Goal: Task Accomplishment & Management: Manage account settings

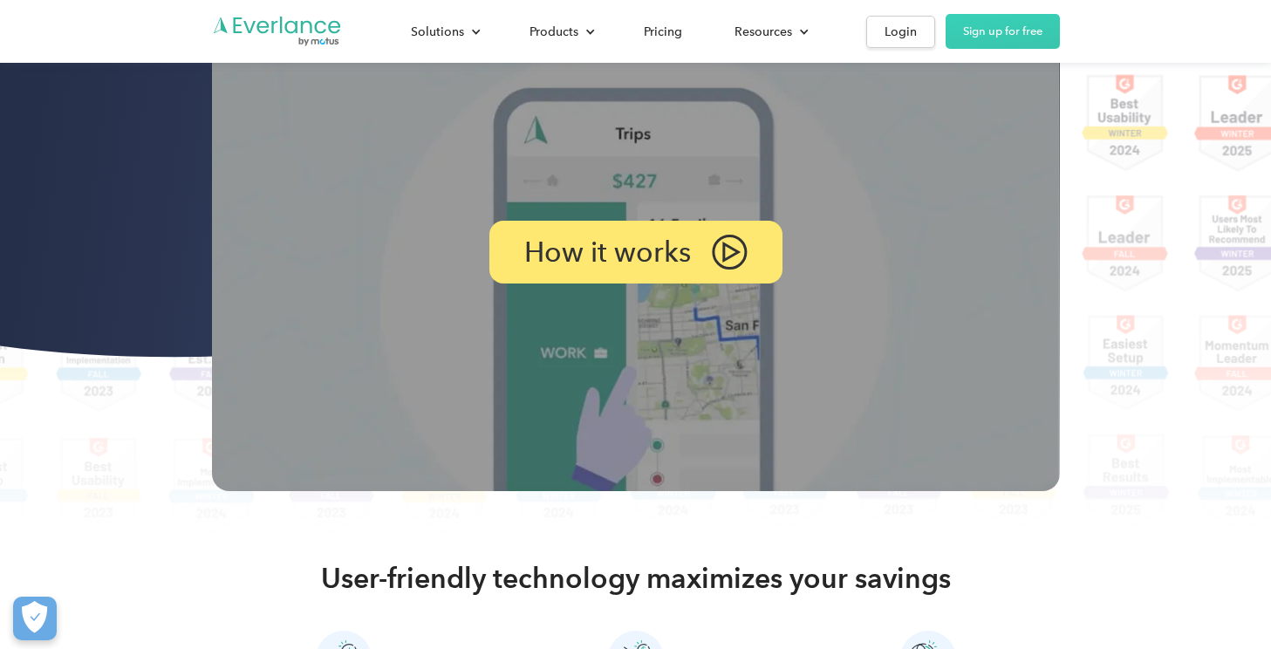
scroll to position [174, 0]
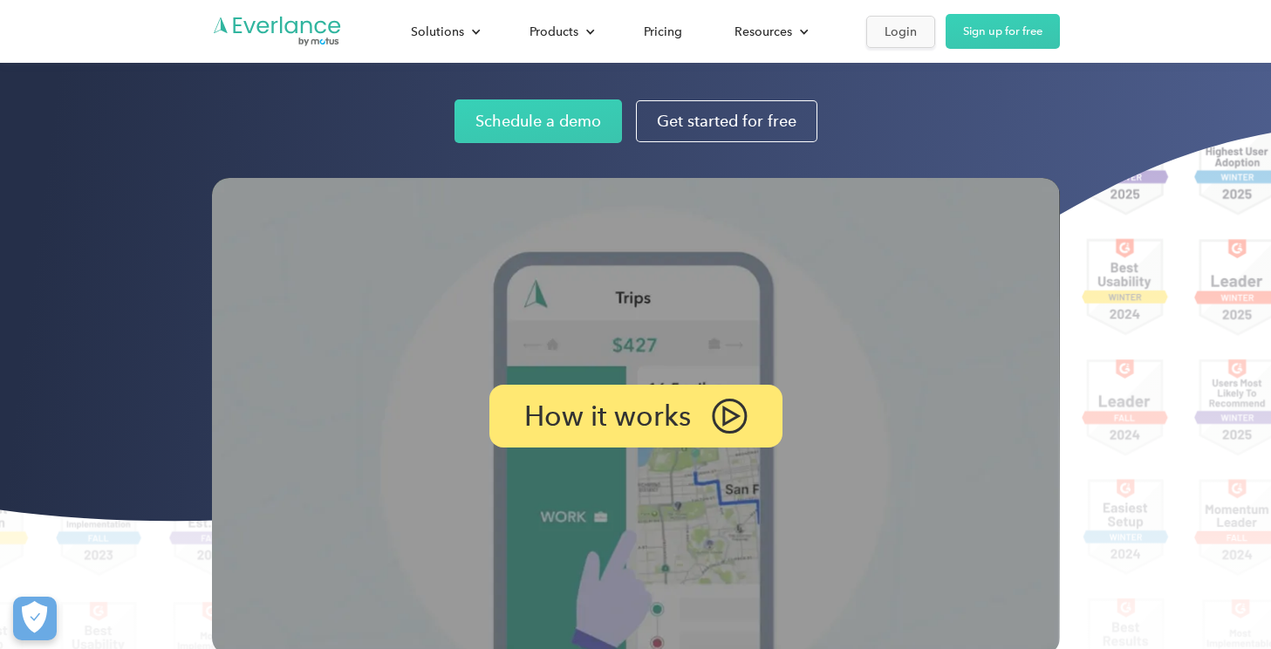
click at [907, 31] on div "Login" at bounding box center [901, 32] width 32 height 22
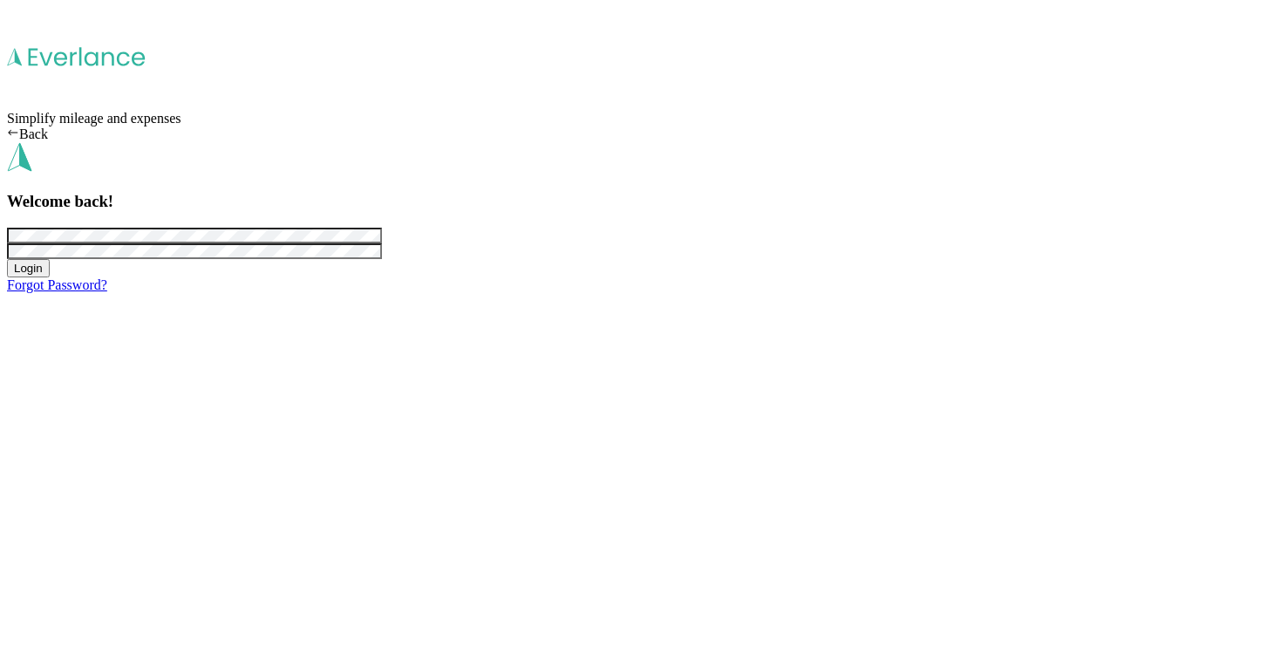
click at [50, 277] on button "Login" at bounding box center [28, 268] width 43 height 18
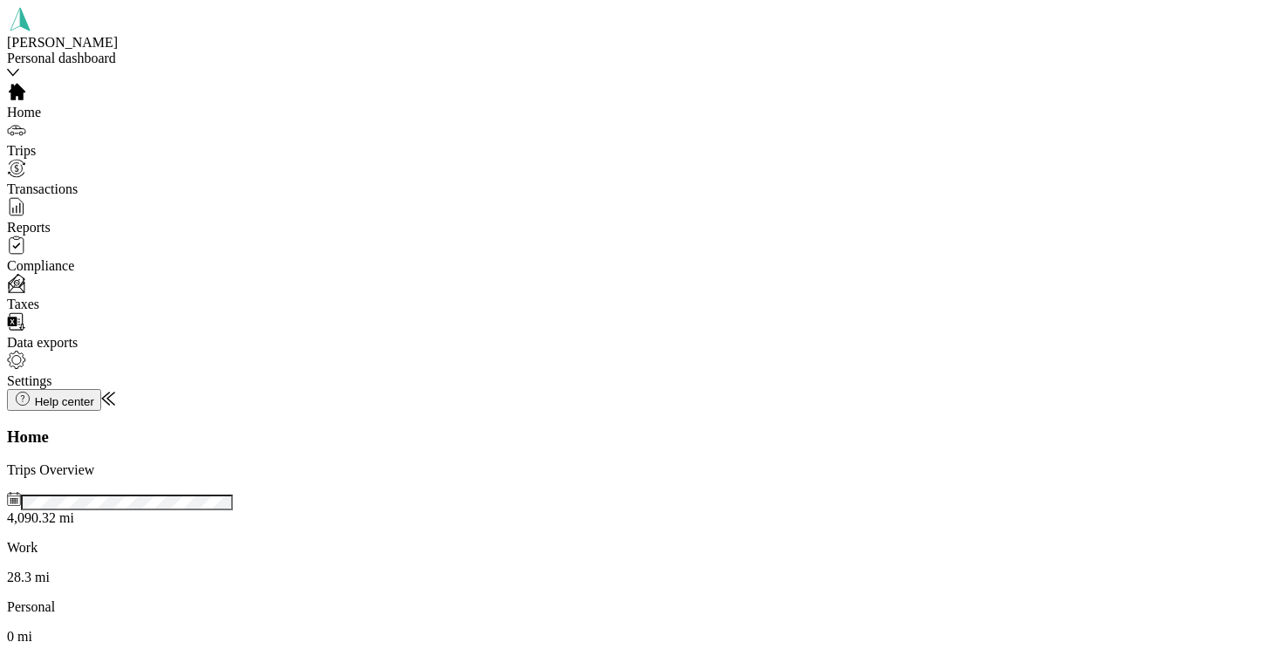
click at [36, 143] on span "Trips" at bounding box center [21, 150] width 29 height 15
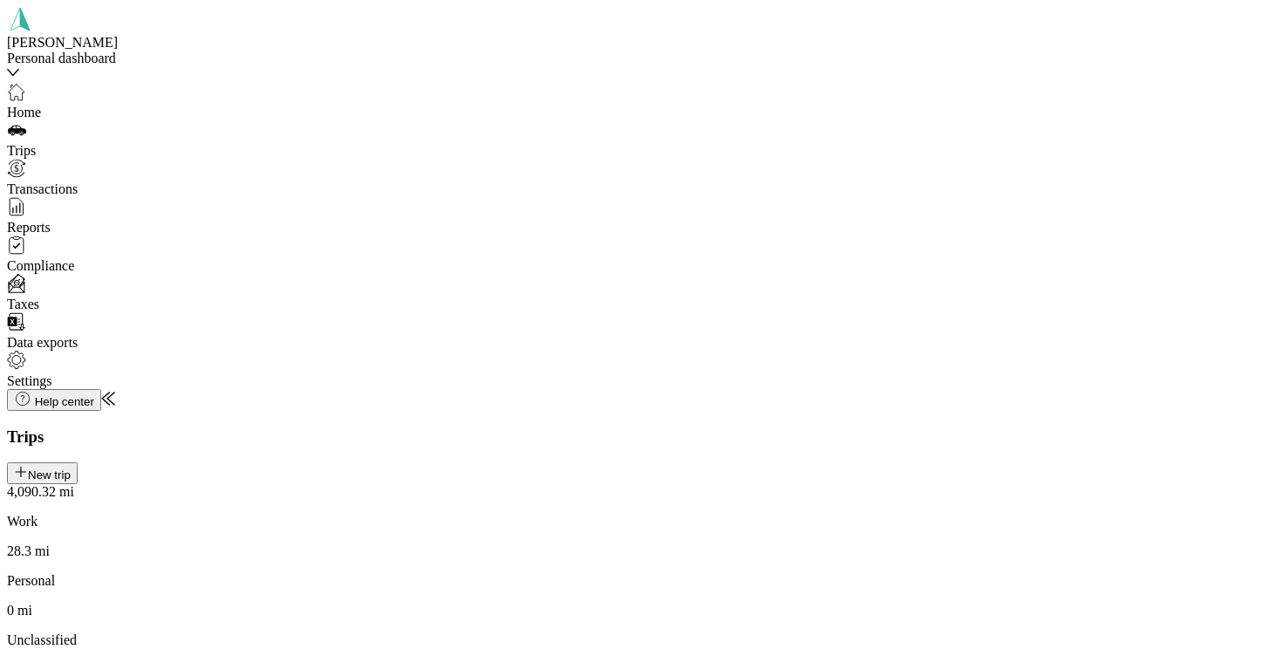
click at [78, 462] on button "New trip" at bounding box center [42, 473] width 71 height 22
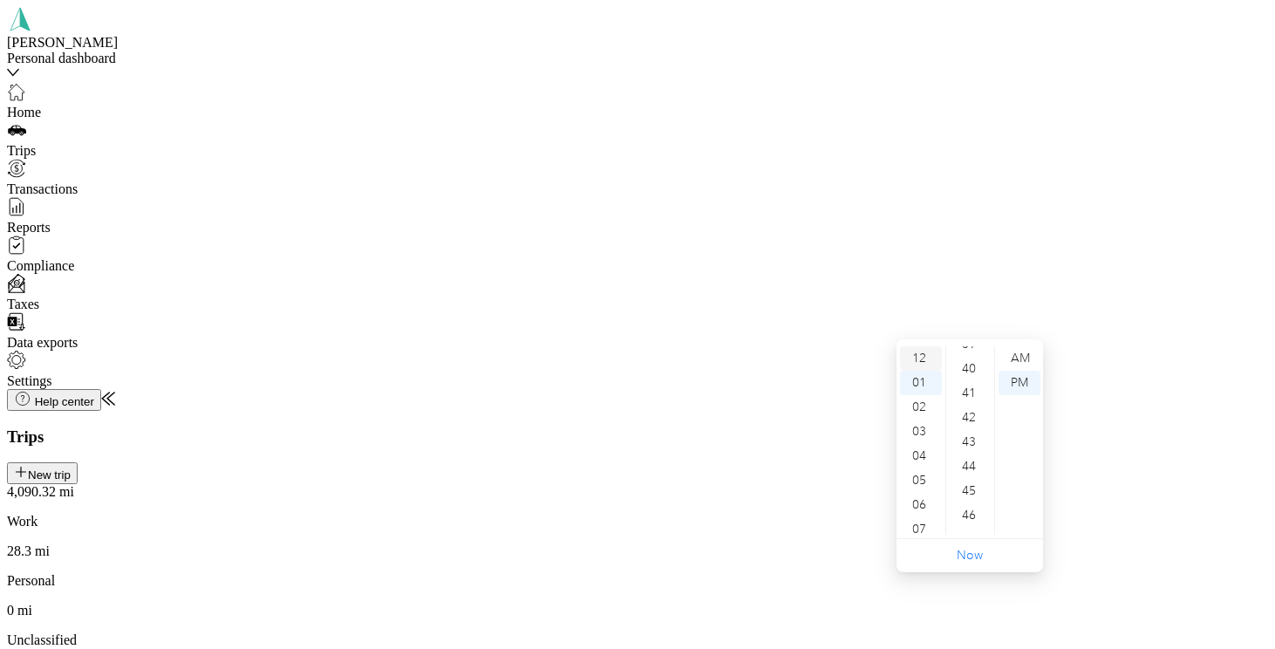
click at [921, 352] on div "12" at bounding box center [921, 358] width 42 height 24
click at [1019, 352] on div "AM" at bounding box center [1020, 358] width 42 height 24
click at [971, 358] on div "00" at bounding box center [971, 358] width 42 height 24
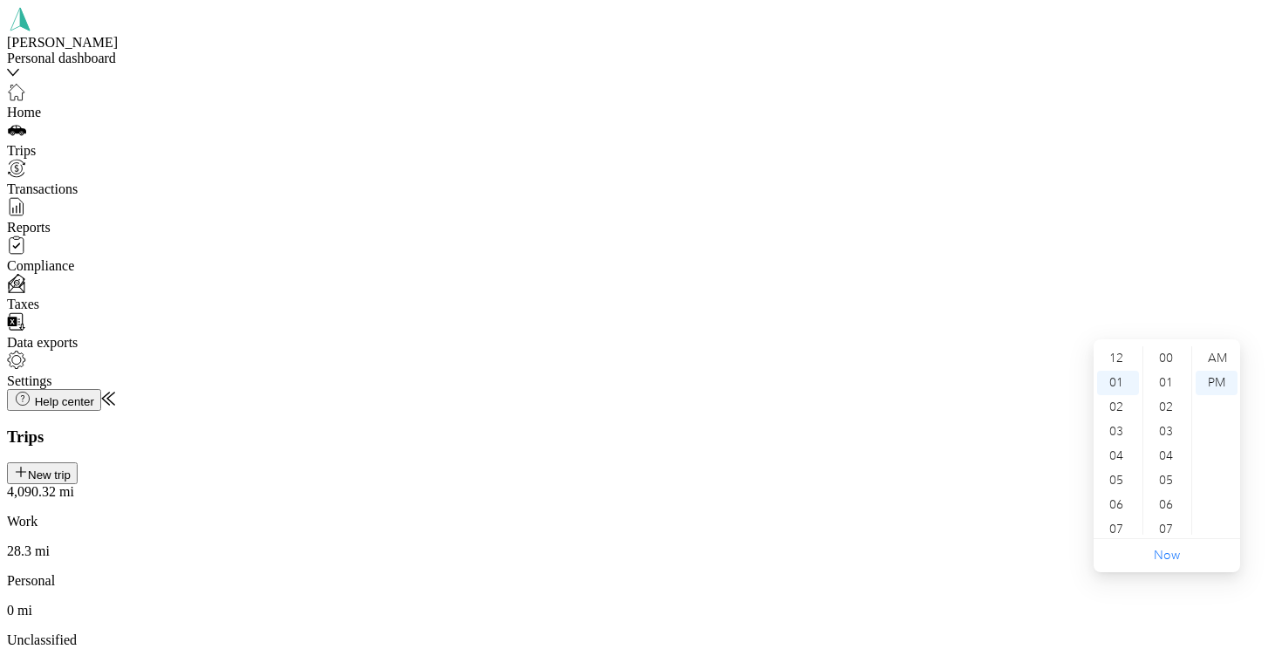
scroll to position [879, 0]
click at [1120, 431] on div "04" at bounding box center [1118, 432] width 42 height 24
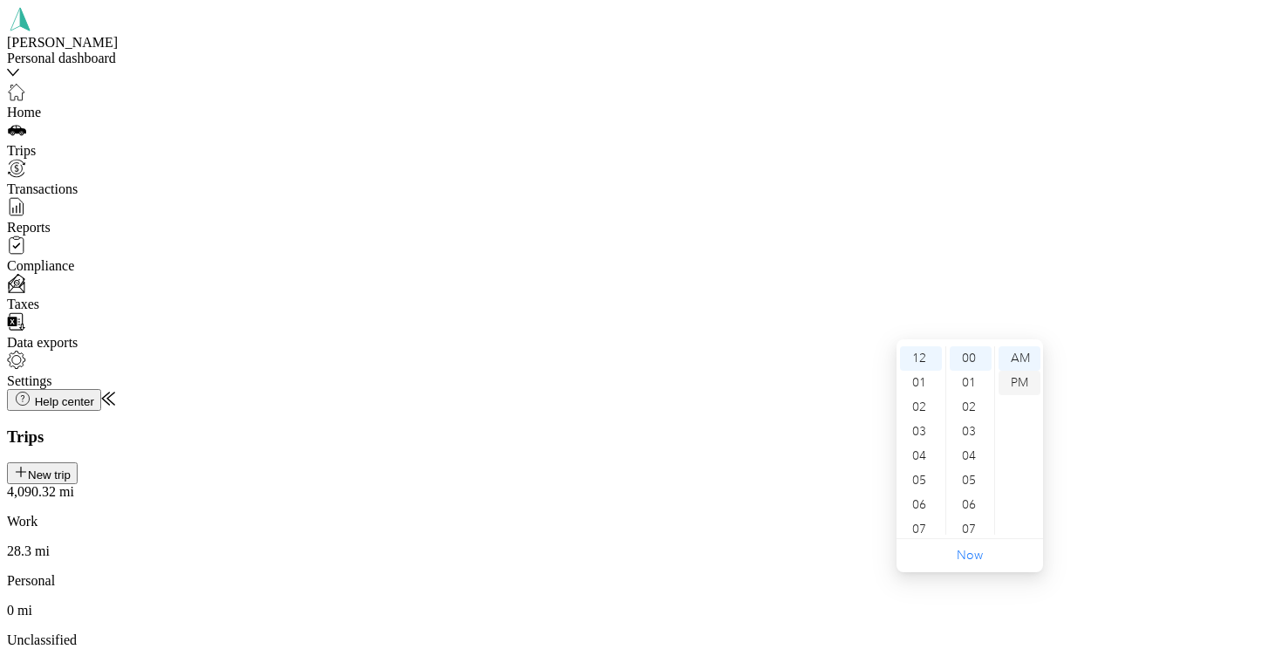
click at [1015, 381] on div "PM" at bounding box center [1020, 383] width 42 height 24
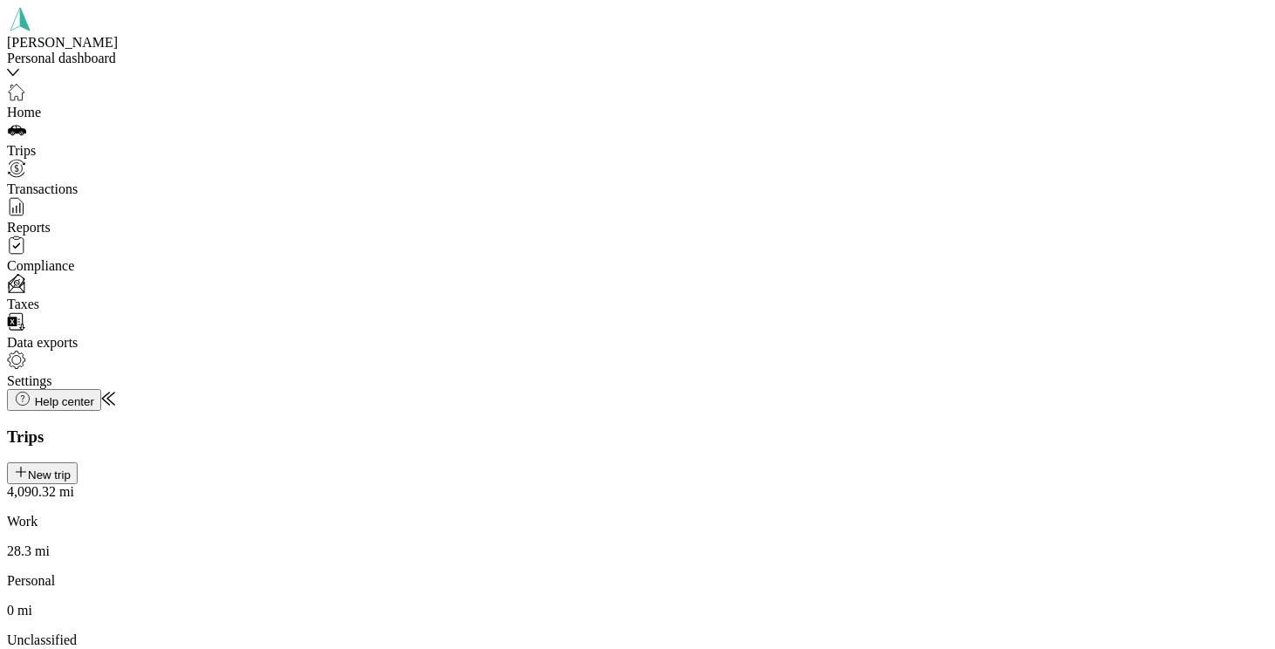
click at [1054, 310] on span "8630 Pleasant Grove Rd, Elverta, CA, United States , 95626, Elverta, CA, United…" at bounding box center [997, 302] width 131 height 15
click at [990, 355] on div "BevMo 7935 Greenback Ln, Citrus Heights, CA, United States , 95610, Citrus Heig…" at bounding box center [1088, 336] width 312 height 47
click at [78, 462] on button "New trip" at bounding box center [42, 473] width 71 height 22
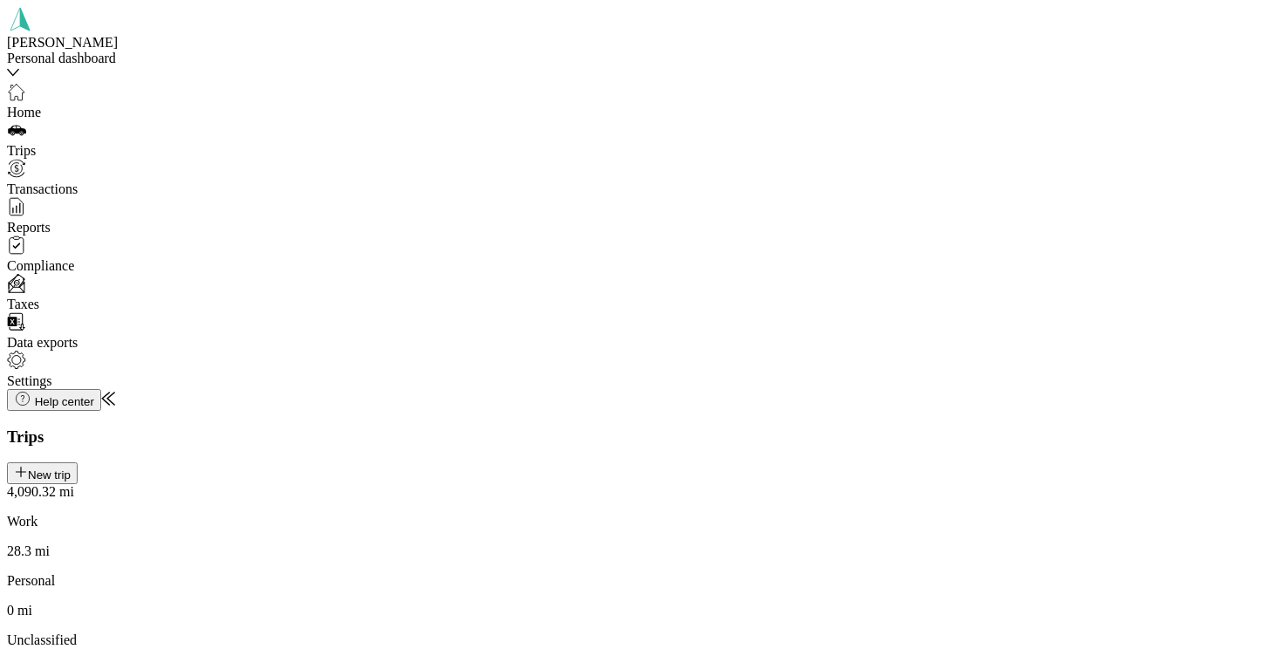
click at [1048, 325] on span "7935 Greenback Ln, Citrus Heights, CA, United States , 95610, Citrus Heights, C…" at bounding box center [1077, 312] width 291 height 31
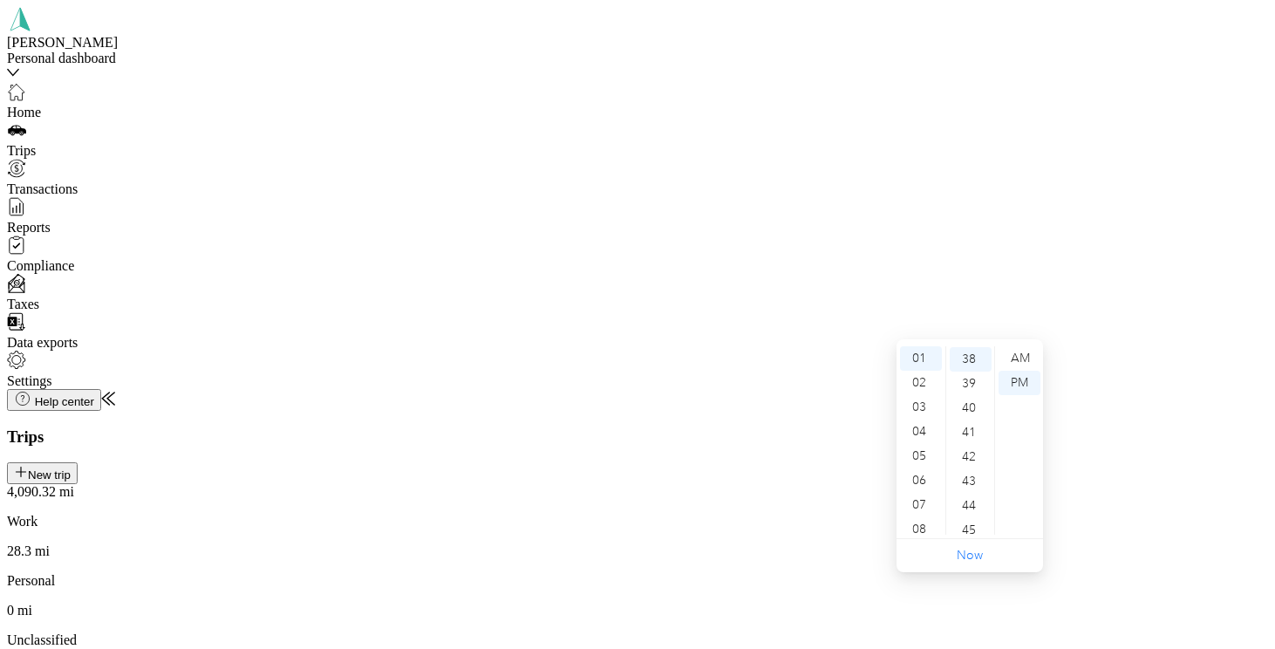
scroll to position [928, 0]
click at [926, 432] on div "04" at bounding box center [921, 432] width 42 height 24
click at [1015, 386] on div "PM" at bounding box center [1020, 383] width 42 height 24
click at [1021, 382] on div "PM" at bounding box center [1020, 383] width 42 height 24
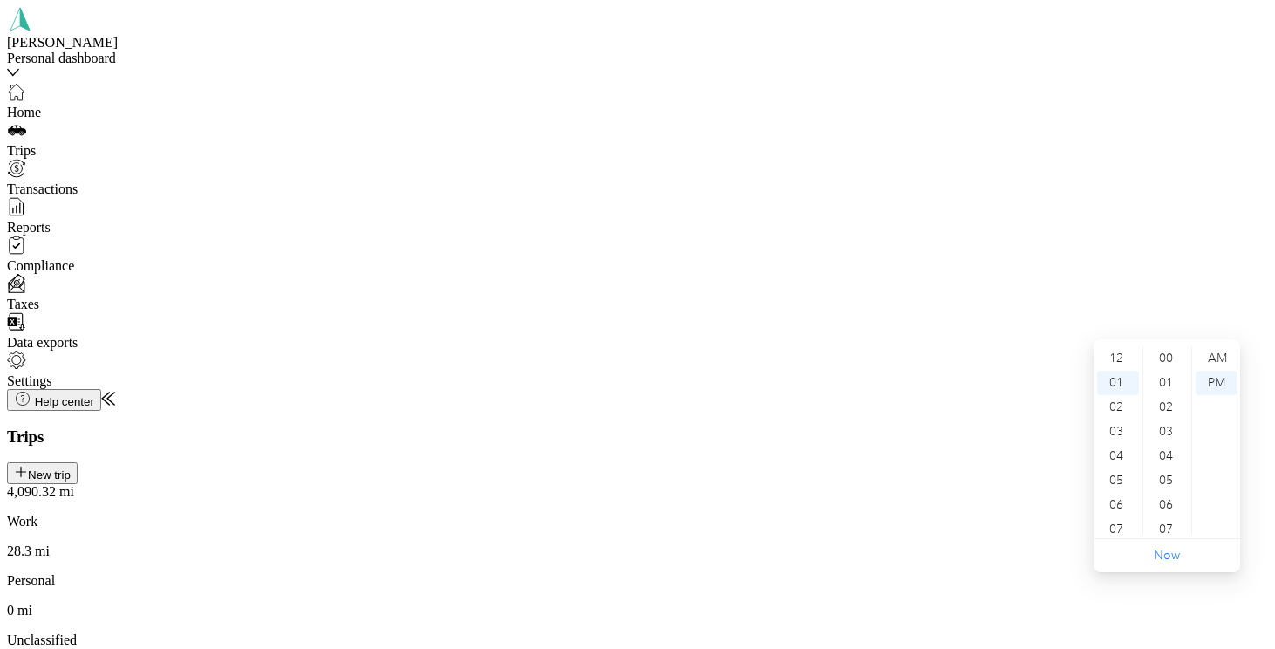
scroll to position [24, 0]
click at [1119, 454] on div "05" at bounding box center [1118, 456] width 42 height 24
click at [1212, 381] on div "PM" at bounding box center [1217, 383] width 42 height 24
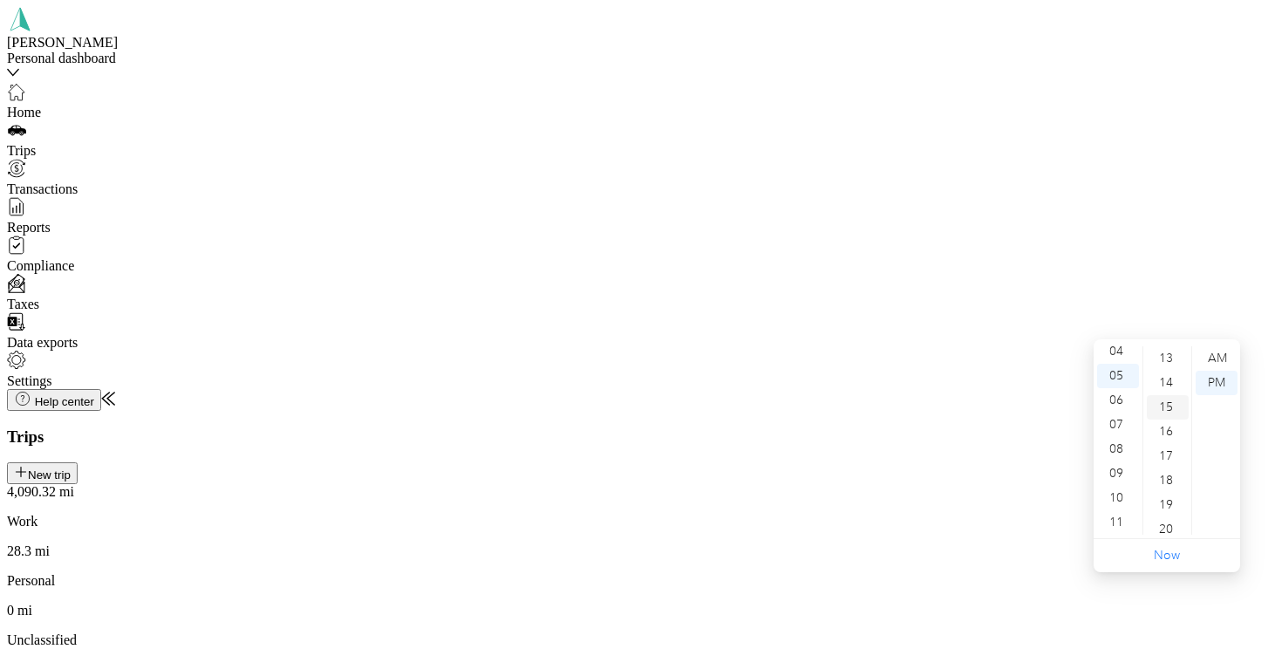
click at [1168, 408] on div "15" at bounding box center [1168, 407] width 42 height 24
click at [1062, 344] on span "8630 Pleasant Grove Rd, Elverta, CA, United States , 95626, Elverta, CA, United…" at bounding box center [997, 336] width 131 height 15
click at [77, 184] on span "Transactions" at bounding box center [42, 188] width 71 height 15
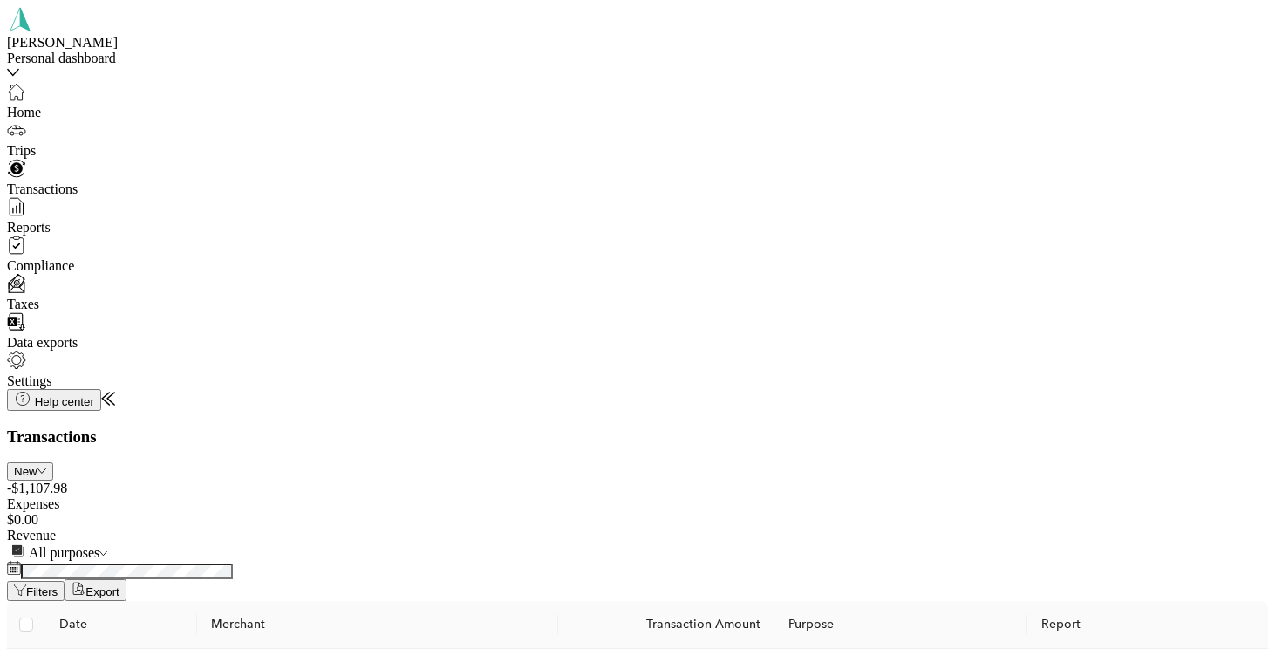
click at [41, 105] on span "Home" at bounding box center [24, 112] width 34 height 15
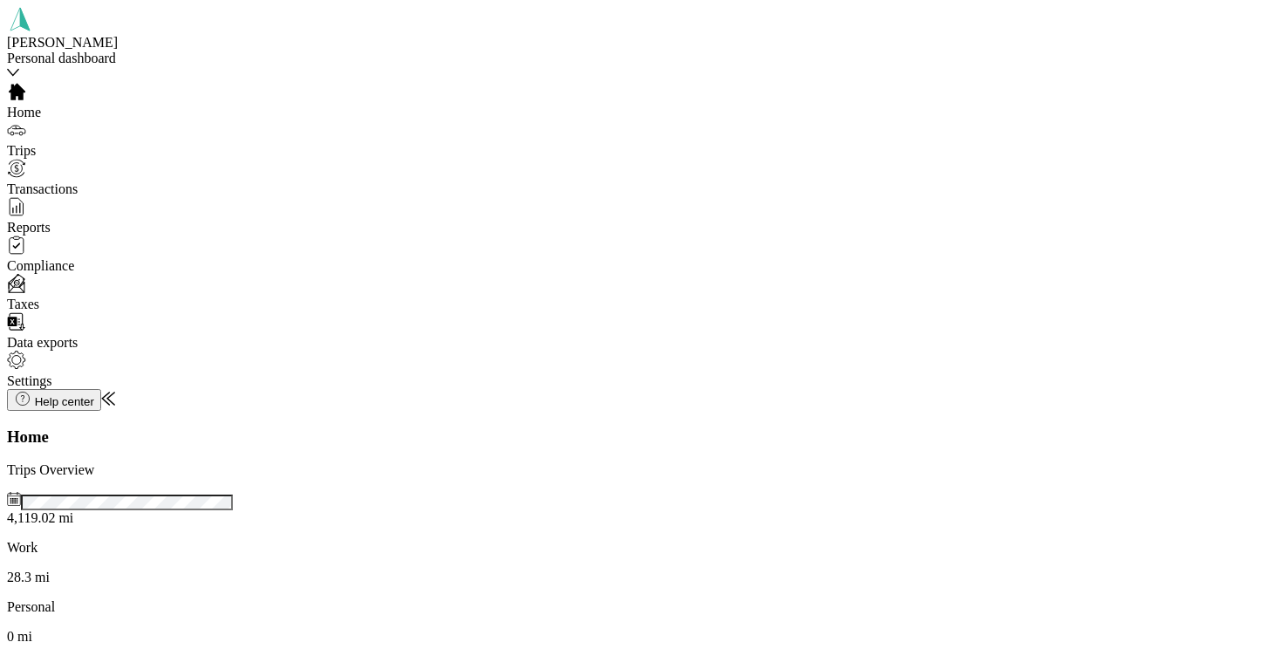
click at [39, 303] on span "Taxes" at bounding box center [23, 304] width 32 height 15
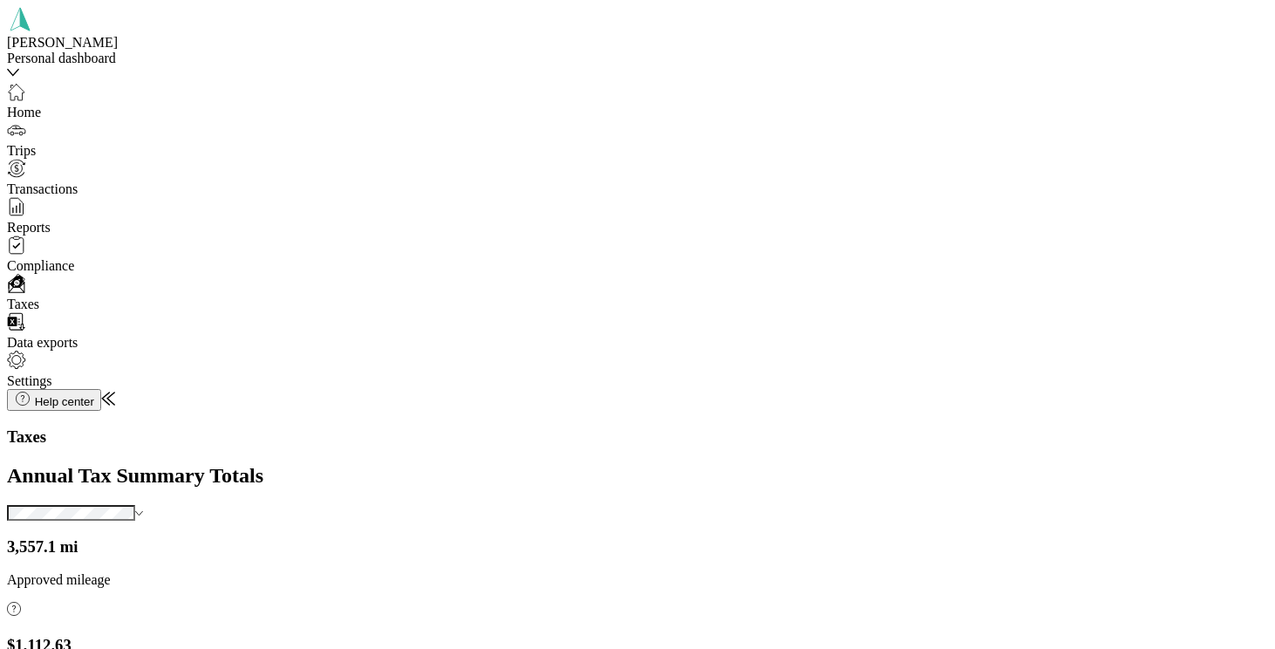
click at [51, 226] on span "Reports" at bounding box center [29, 227] width 44 height 15
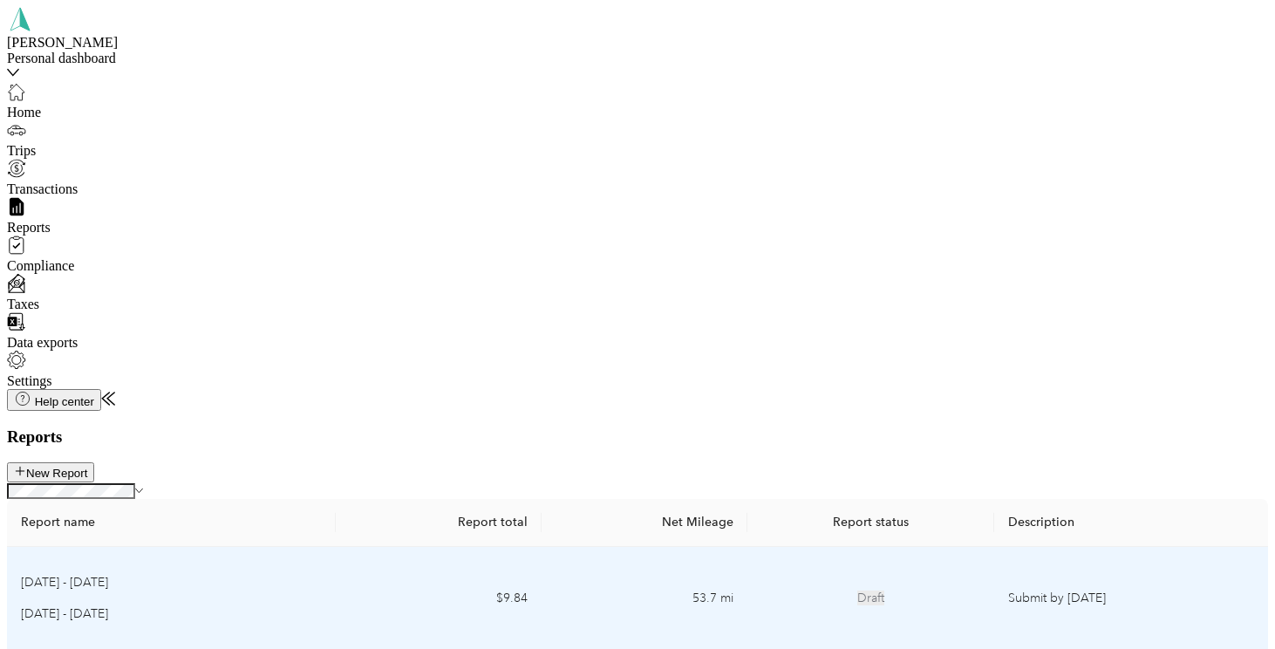
click at [885, 591] on span "Draft" at bounding box center [870, 598] width 27 height 15
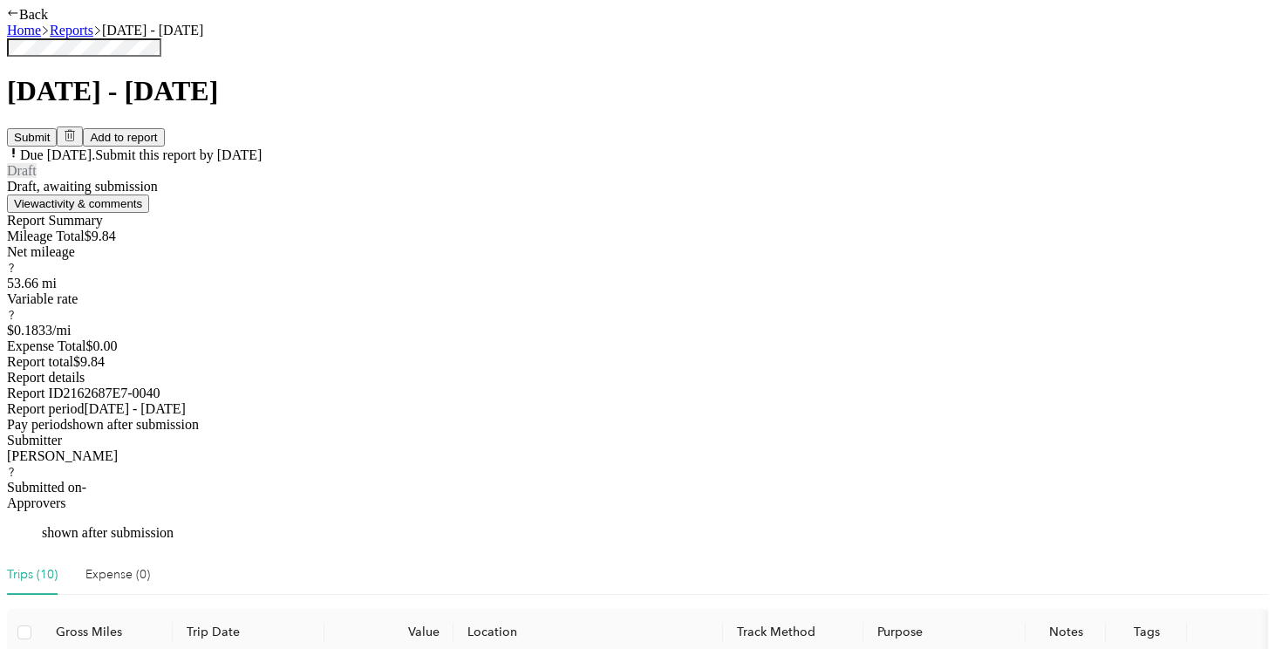
click at [57, 128] on button "Submit" at bounding box center [32, 137] width 50 height 18
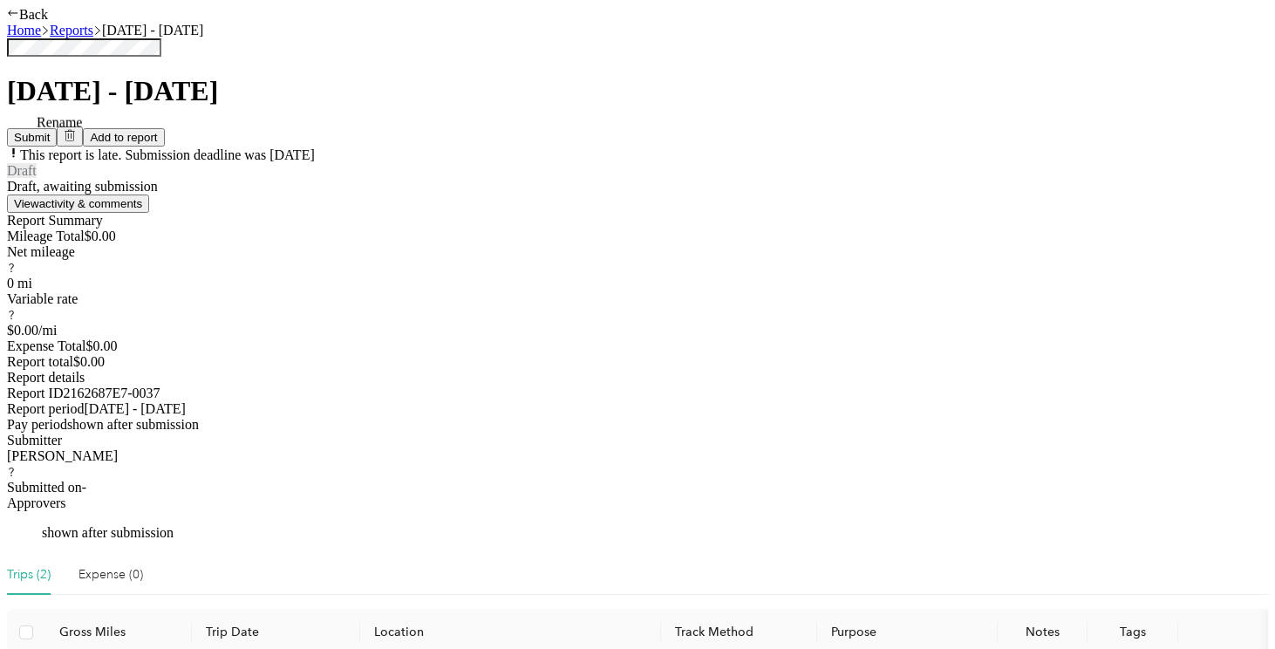
click at [745, 107] on h1 "Aug 1 - 15, 2025" at bounding box center [637, 91] width 1261 height 32
